Goal: Task Accomplishment & Management: Use online tool/utility

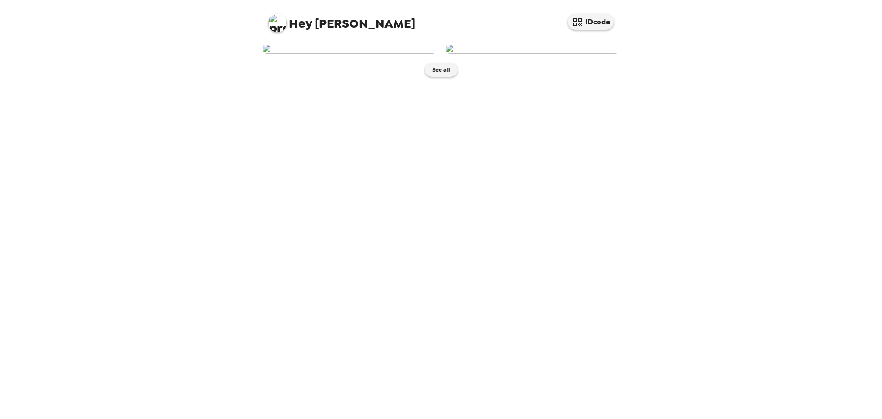
click at [544, 54] on img at bounding box center [533, 49] width 176 height 10
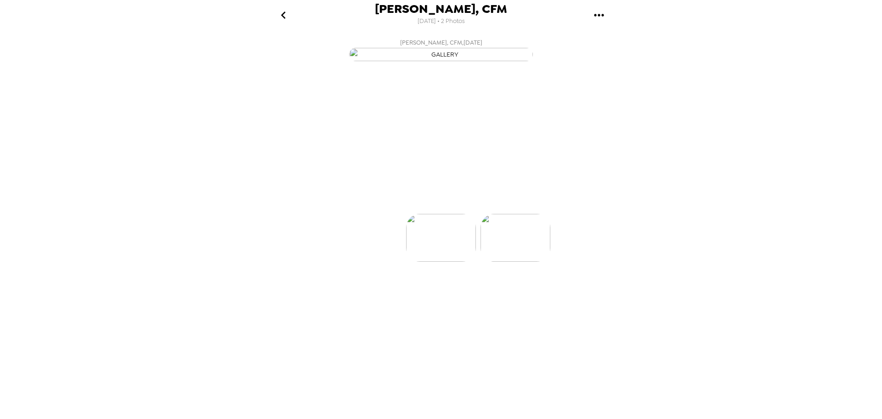
scroll to position [0, 74]
click at [430, 203] on p "Backdrops" at bounding box center [430, 197] width 42 height 11
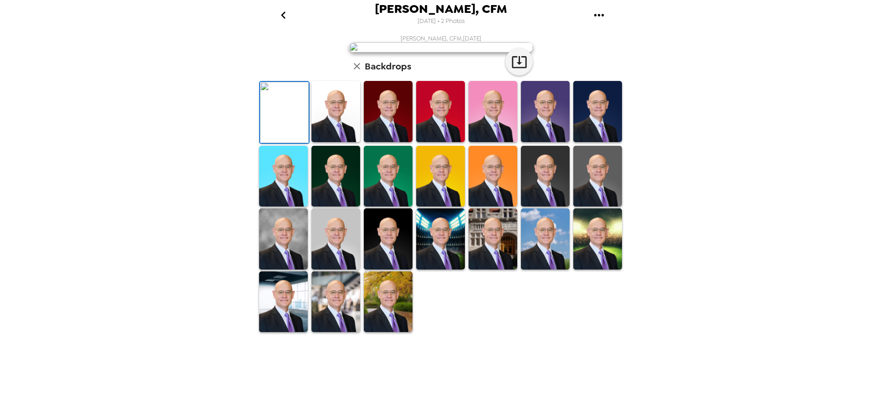
scroll to position [134, 0]
click at [497, 269] on img at bounding box center [493, 238] width 49 height 61
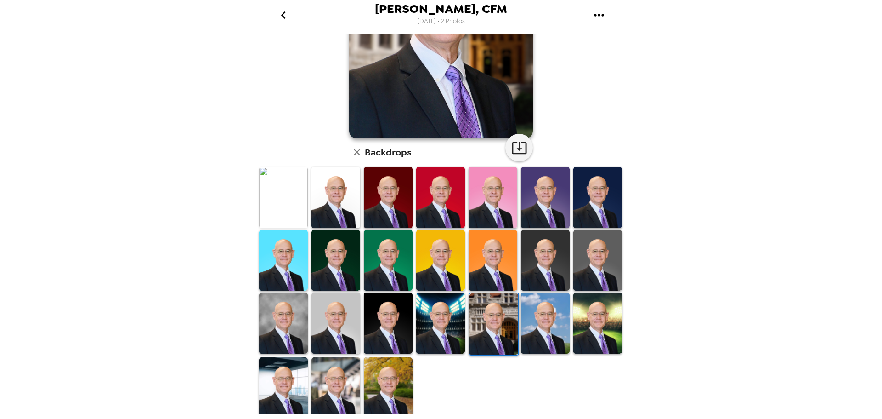
click at [340, 369] on img at bounding box center [336, 387] width 49 height 61
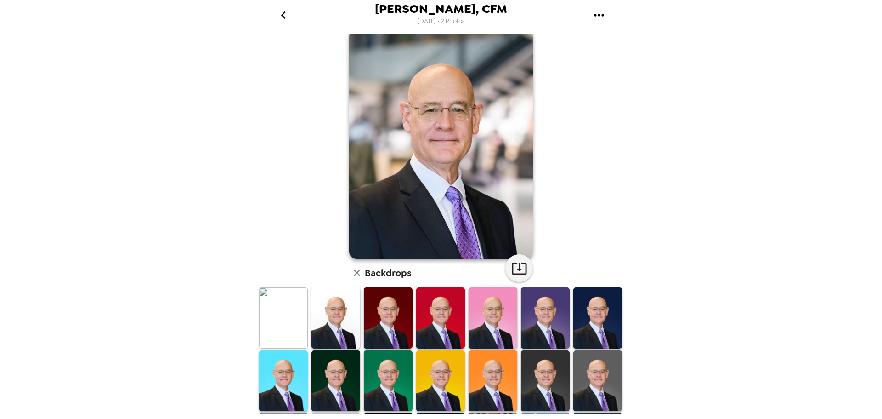
scroll to position [0, 0]
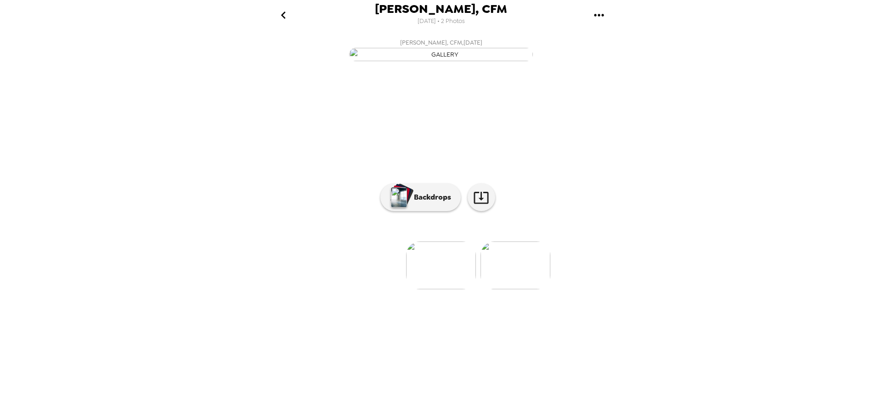
scroll to position [0, 74]
